Goal: Information Seeking & Learning: Understand process/instructions

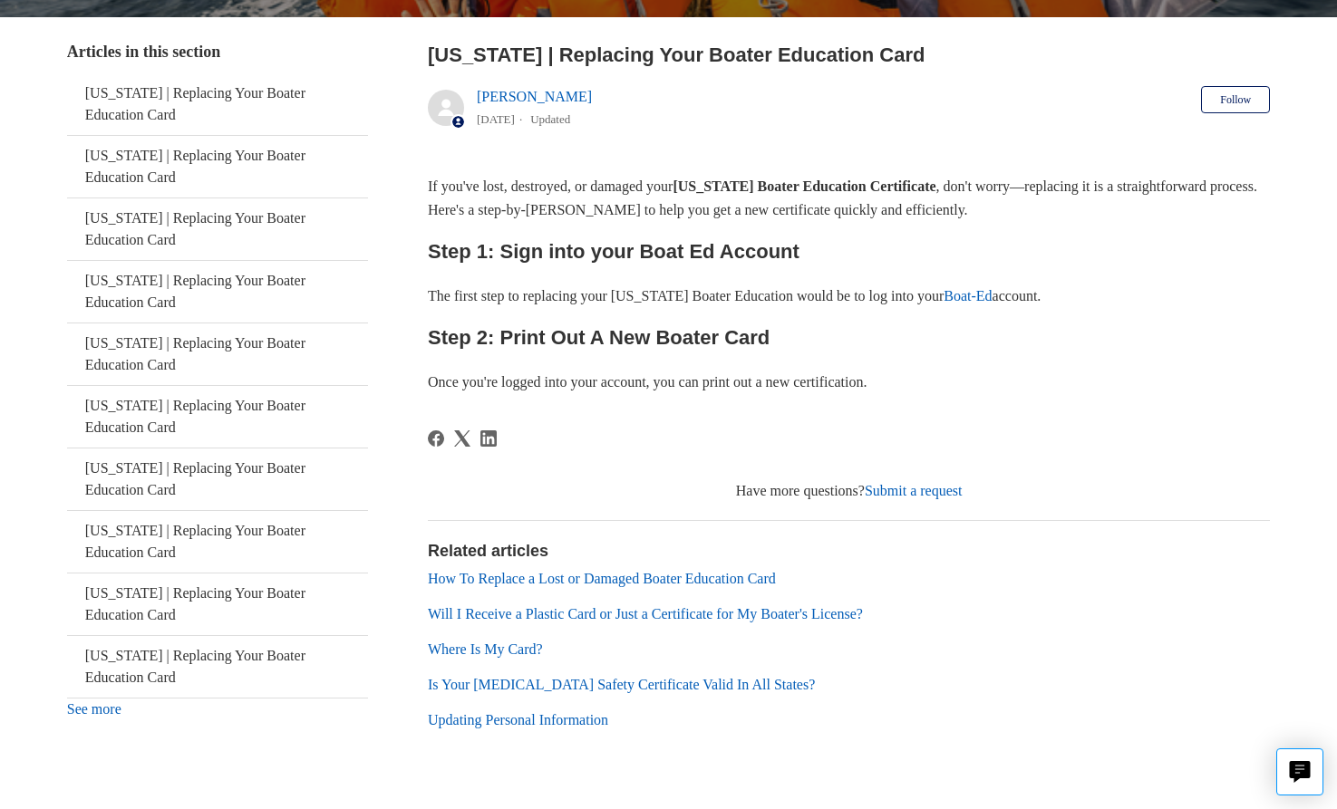
scroll to position [322, 0]
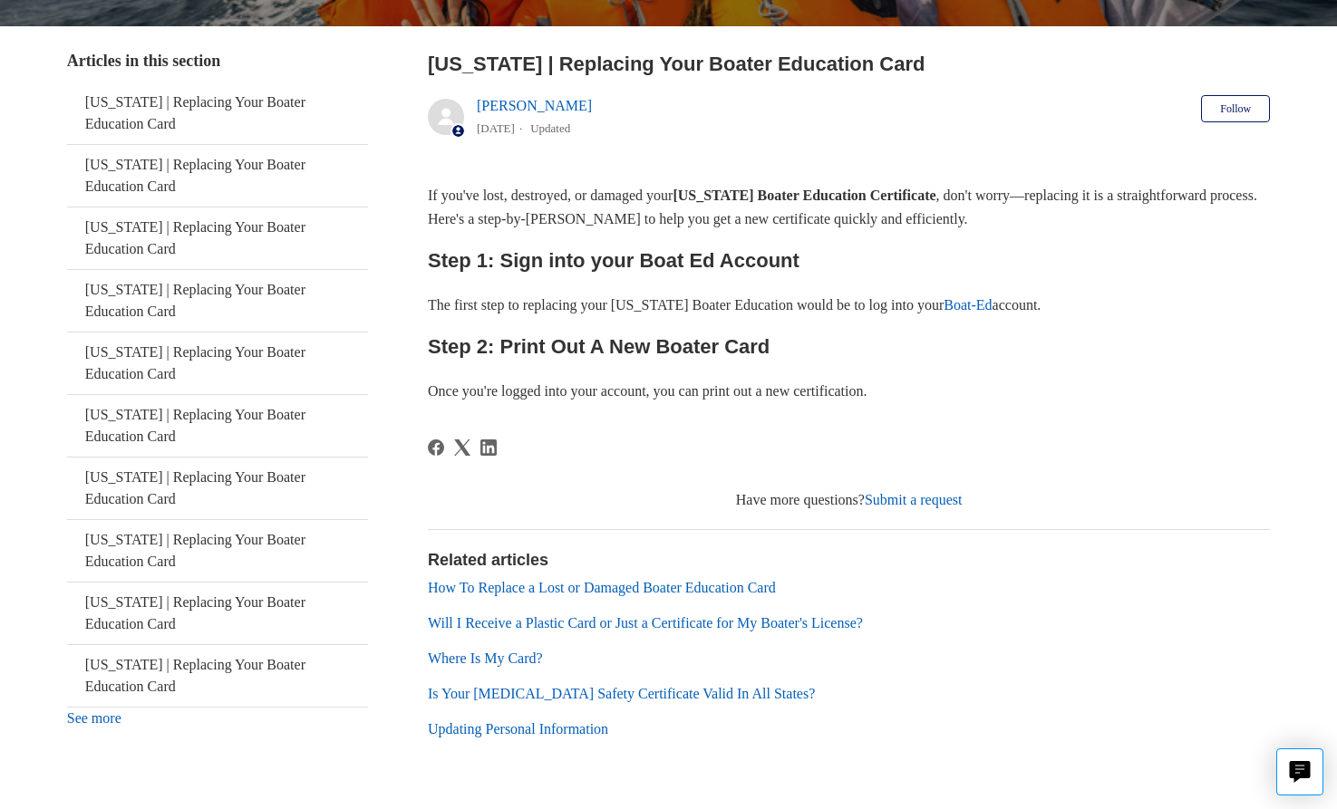
click at [485, 664] on link "Where Is My Card?" at bounding box center [485, 658] width 115 height 15
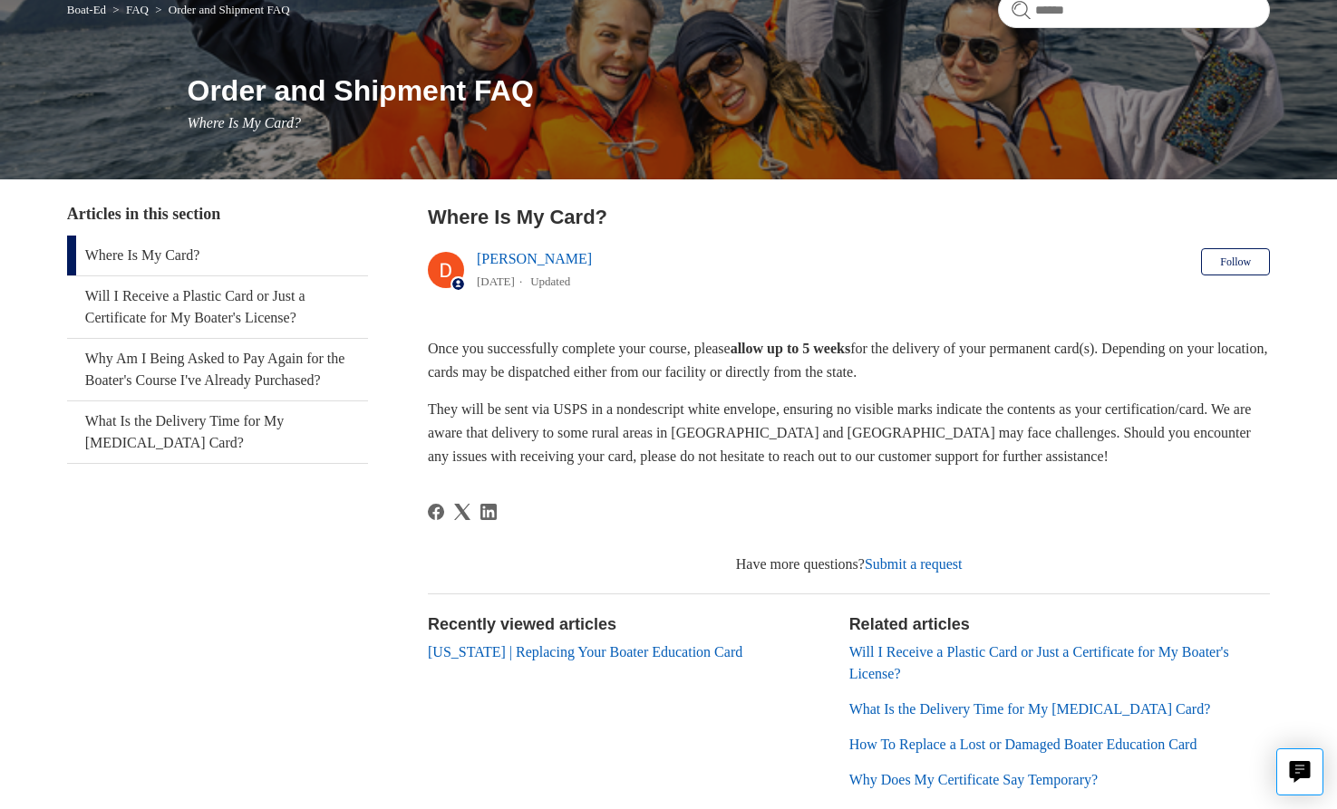
scroll to position [160, 0]
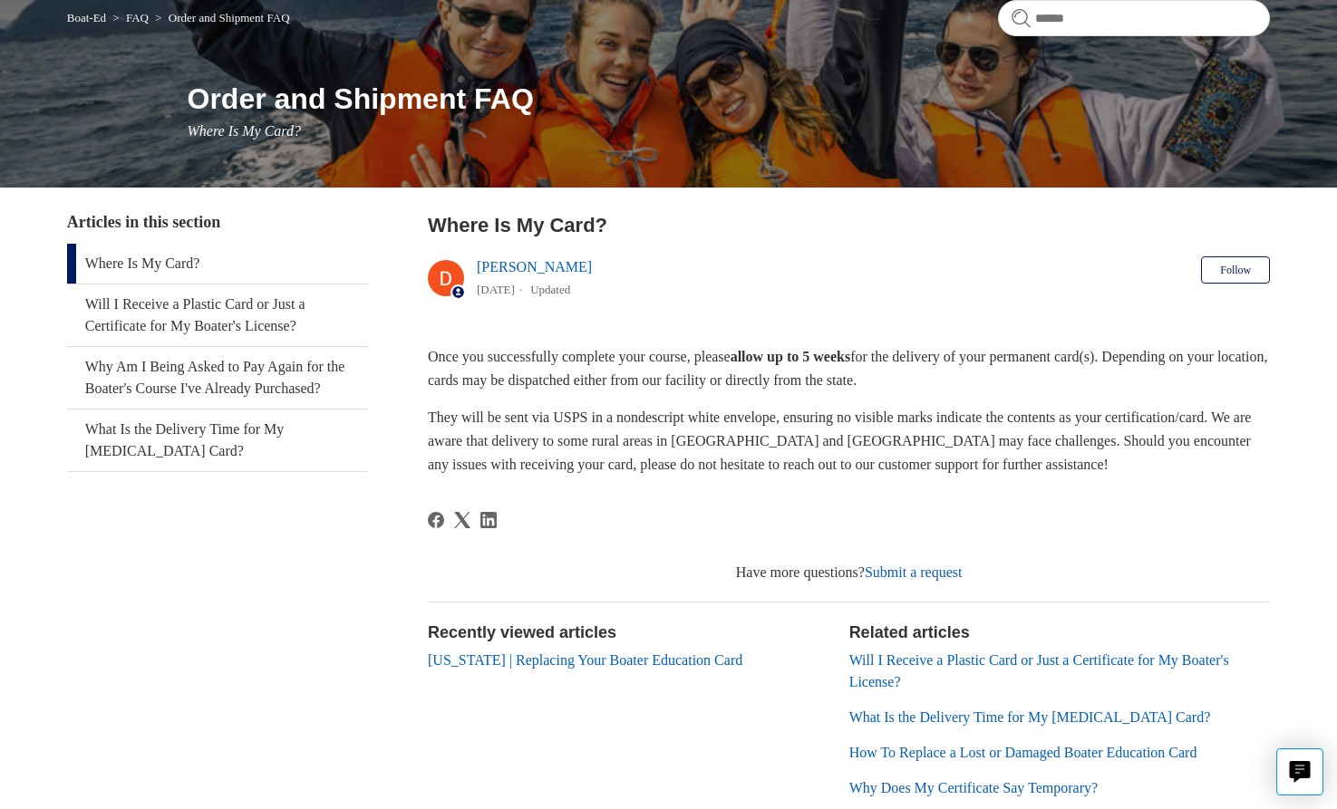
click at [572, 663] on link "[US_STATE] | Replacing Your Boater Education Card" at bounding box center [585, 659] width 314 height 15
